Goal: Task Accomplishment & Management: Use online tool/utility

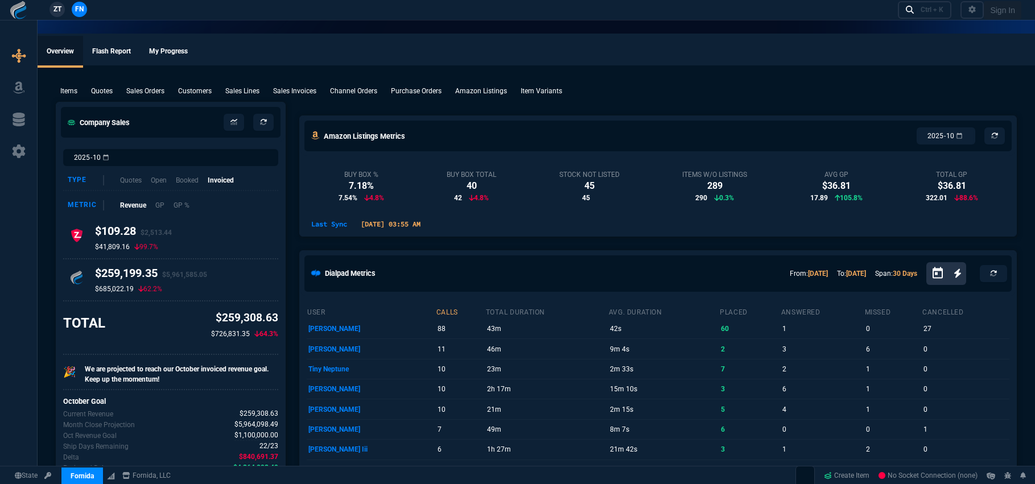
select select "3: HUAN"
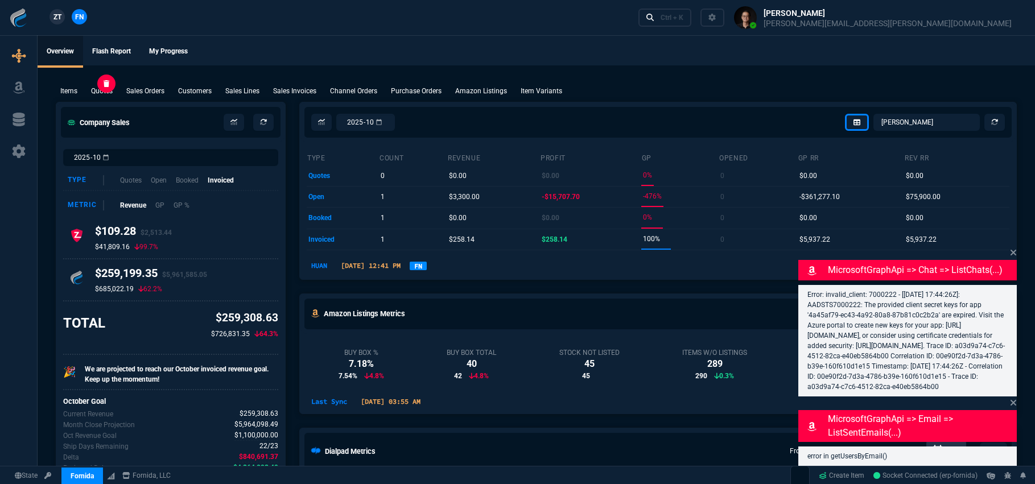
click at [104, 92] on p "Quotes" at bounding box center [102, 91] width 22 height 10
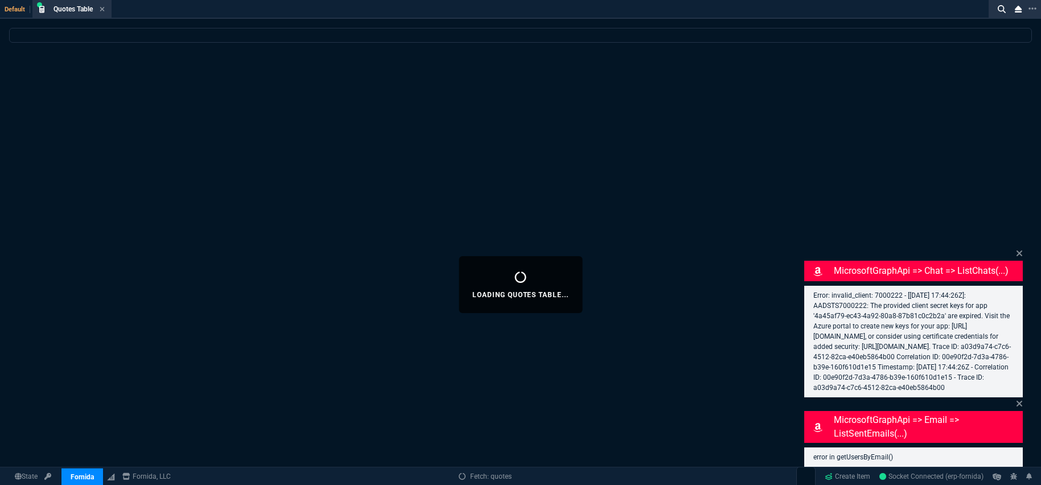
select select
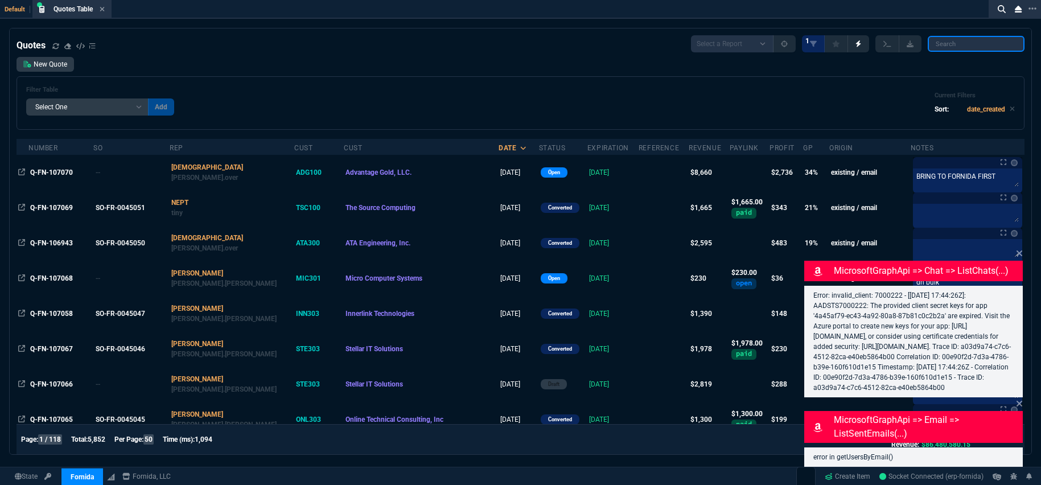
click at [949, 51] on input "search" at bounding box center [976, 44] width 97 height 16
paste input "Q-FN-107070"
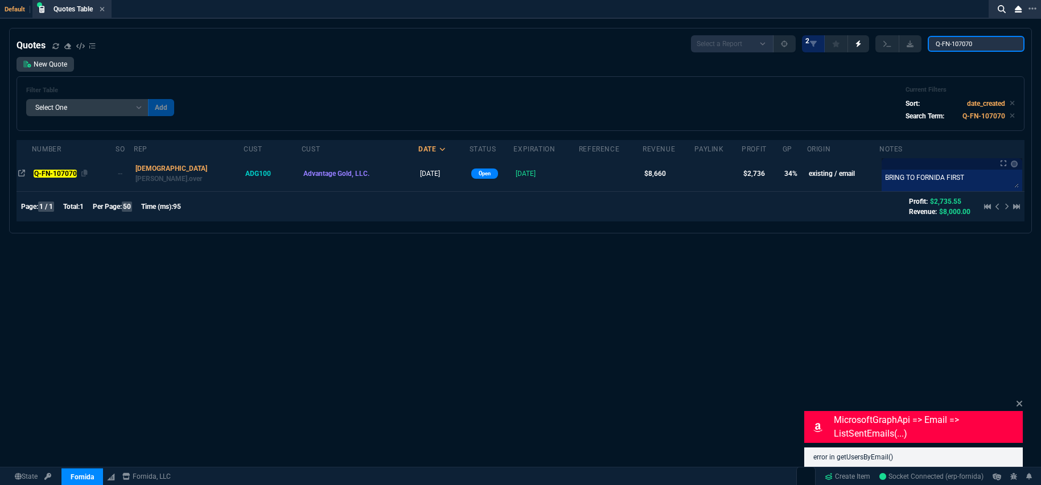
type input "Q-FN-107070"
click at [55, 172] on mark "Q-FN-107070" at bounding box center [55, 174] width 43 height 8
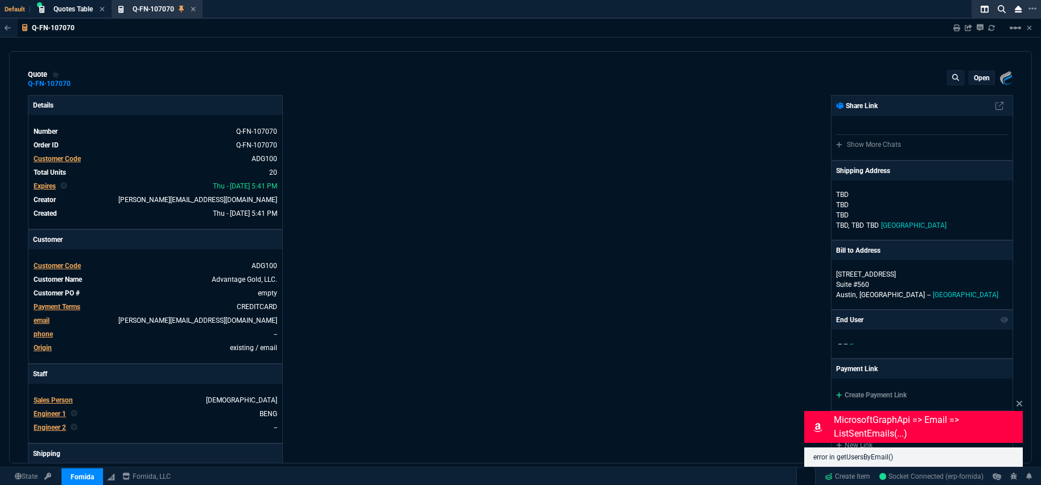
type input "9"
type input "51"
type input "100"
type input "250"
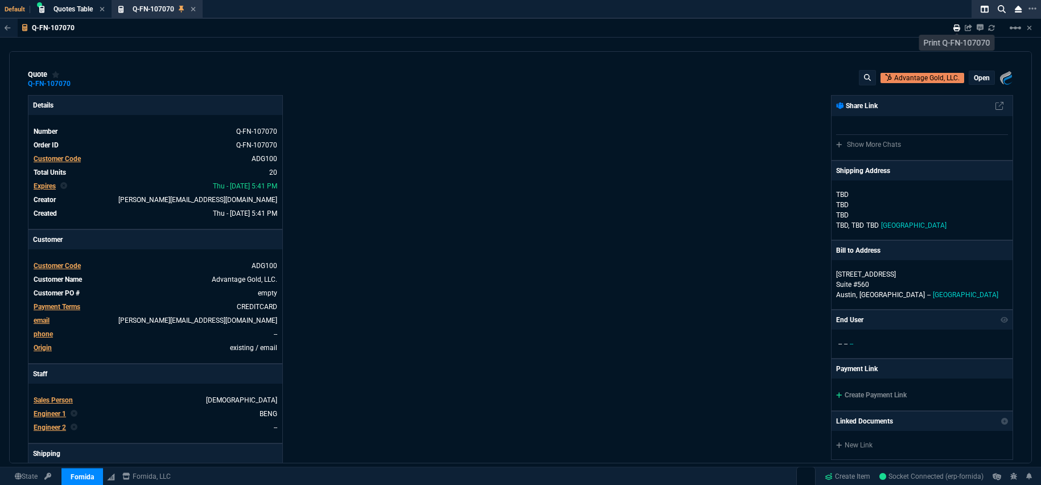
click at [957, 30] on icon at bounding box center [956, 27] width 7 height 7
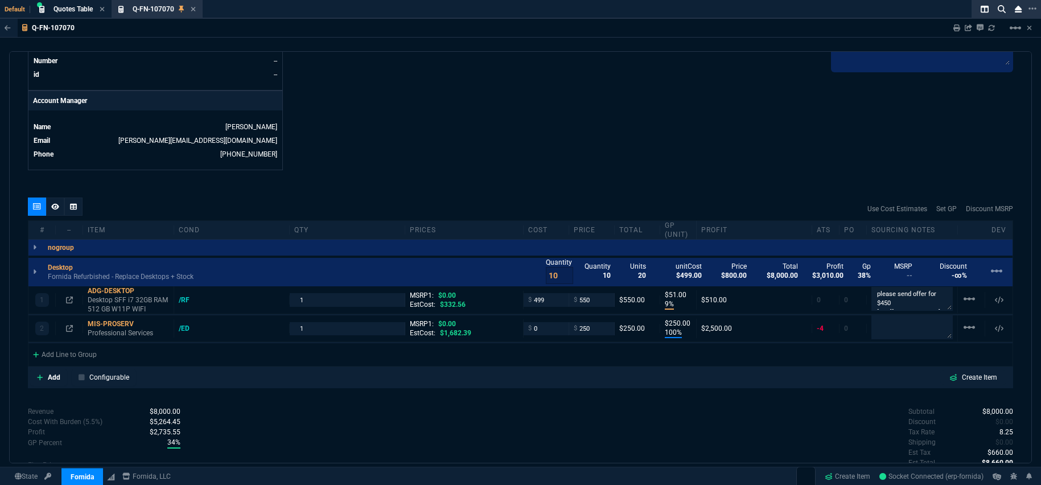
scroll to position [585, 0]
